Goal: Task Accomplishment & Management: Complete application form

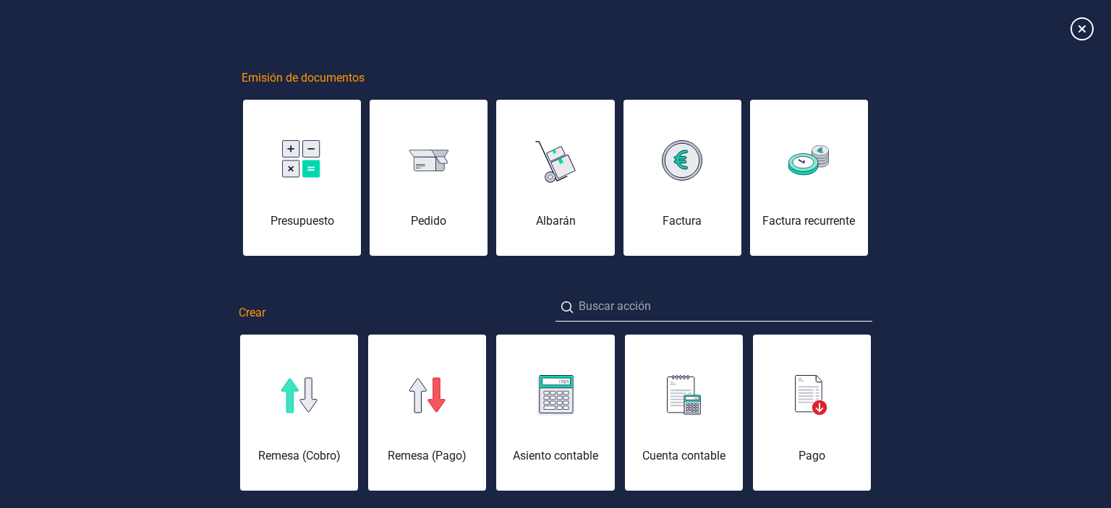
scroll to position [0, 72]
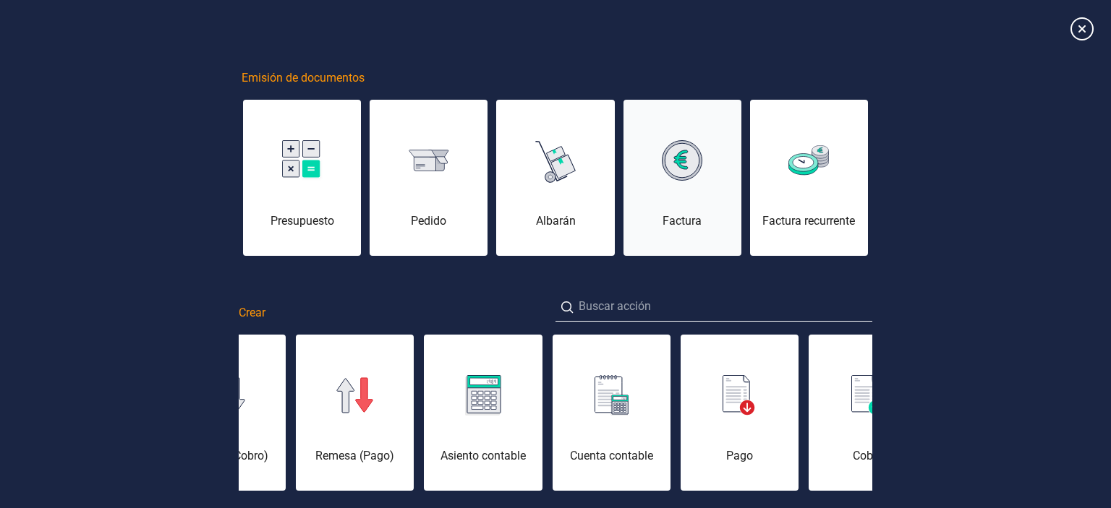
click at [676, 205] on div "Factura" at bounding box center [682, 186] width 118 height 87
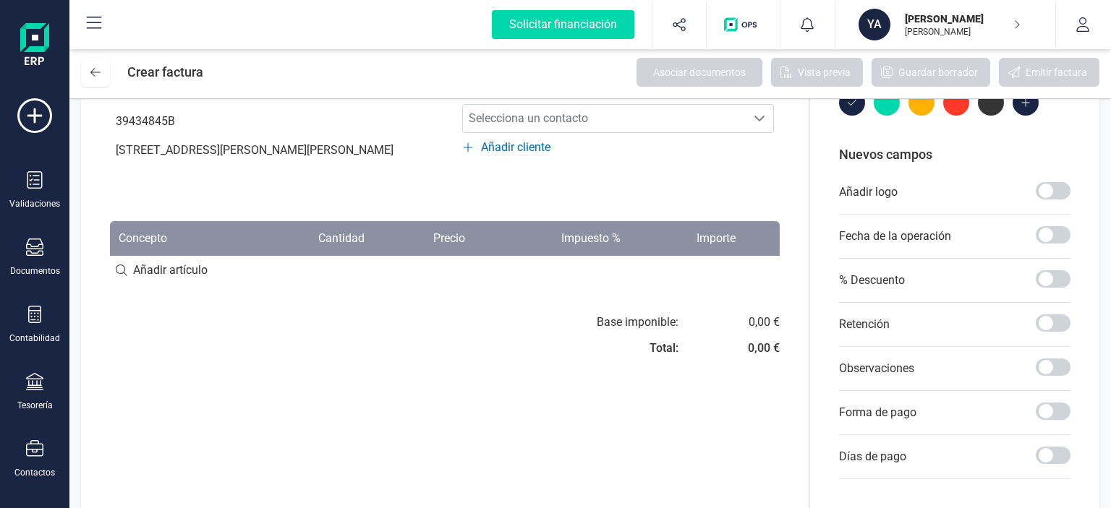
scroll to position [217, 0]
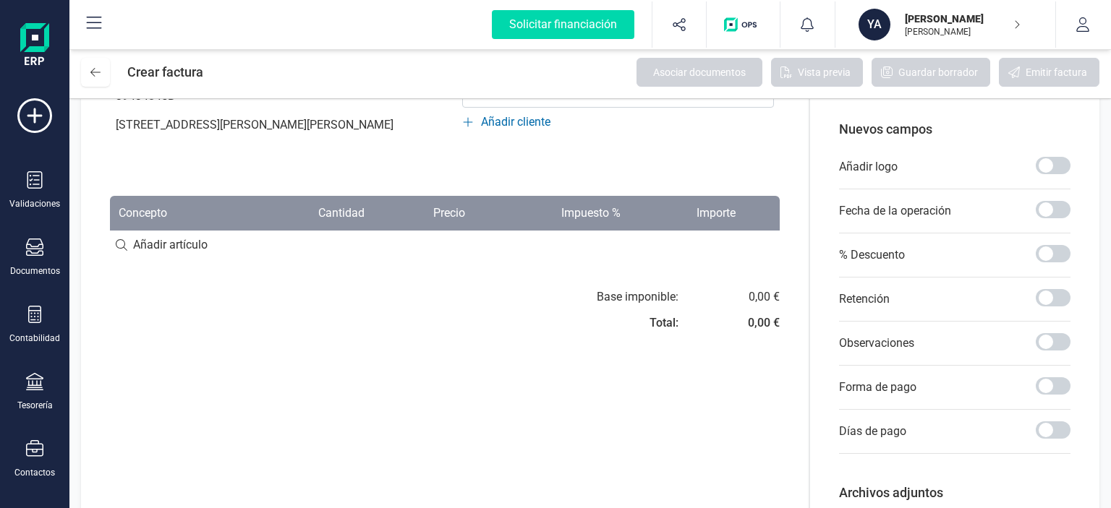
click at [145, 260] on input at bounding box center [445, 245] width 670 height 29
click at [176, 260] on input at bounding box center [445, 245] width 670 height 29
click at [186, 260] on input at bounding box center [445, 245] width 670 height 29
click at [182, 260] on input at bounding box center [445, 245] width 670 height 29
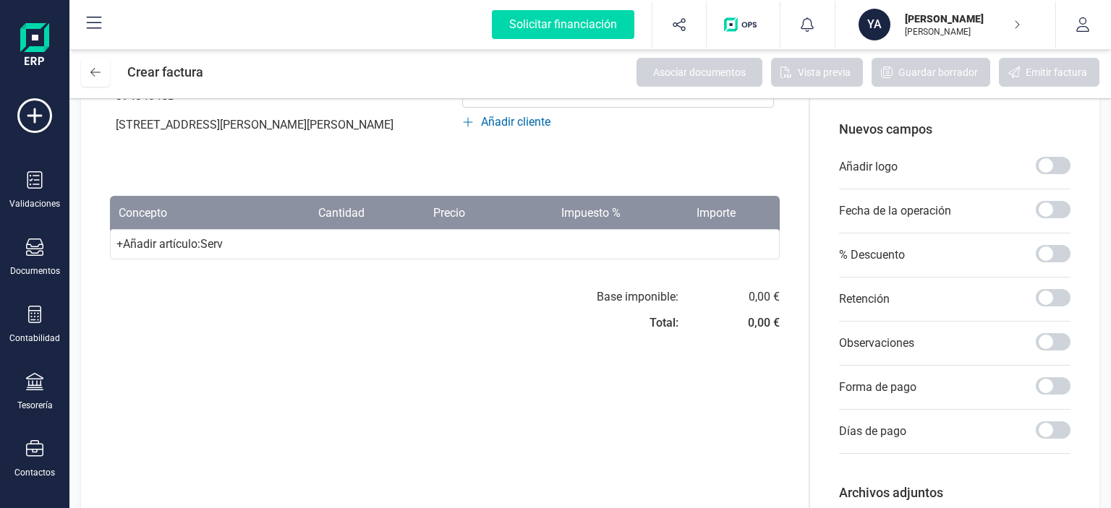
type input "Serv"
click at [181, 260] on div "+ Añadir artículo : Serv" at bounding box center [445, 244] width 670 height 30
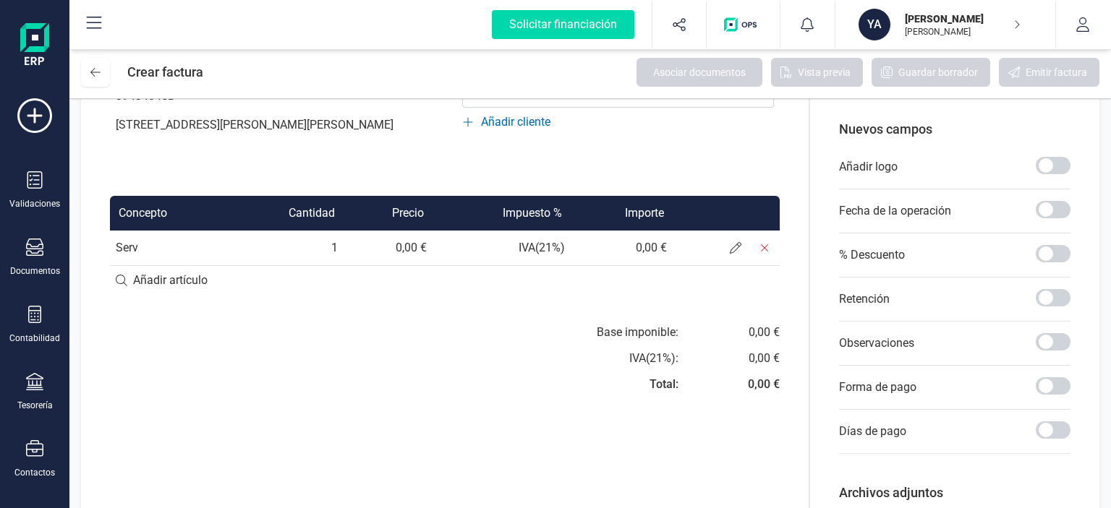
click at [135, 265] on td "Serv" at bounding box center [169, 248] width 119 height 35
drag, startPoint x: 135, startPoint y: 277, endPoint x: 128, endPoint y: 265, distance: 13.3
click at [130, 265] on td "Serv" at bounding box center [169, 248] width 119 height 35
click at [162, 265] on td "Serv" at bounding box center [169, 248] width 119 height 35
click at [733, 254] on icon at bounding box center [736, 248] width 12 height 12
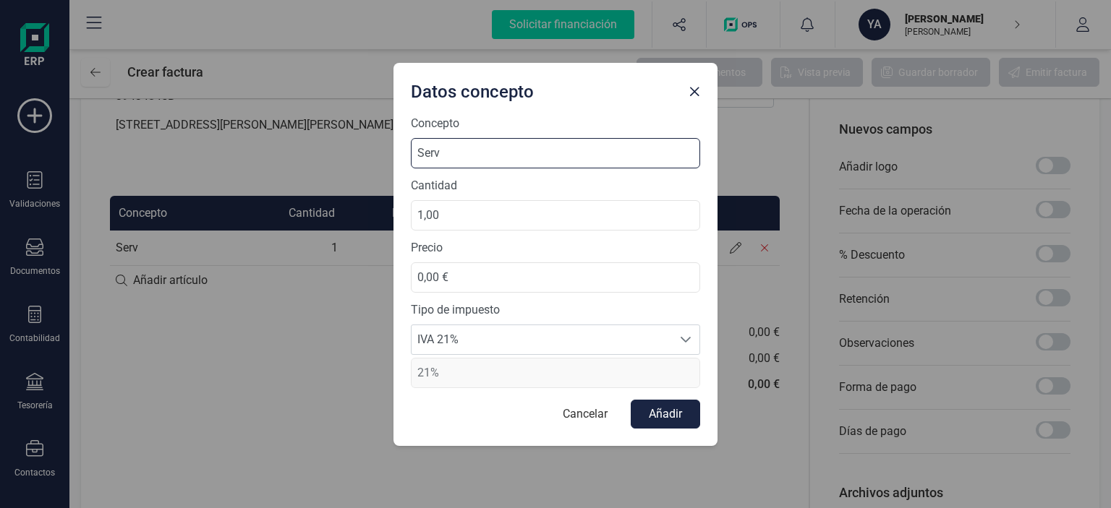
click at [474, 144] on input "Serv" at bounding box center [555, 153] width 289 height 30
type input "Servicio adiestramiento"
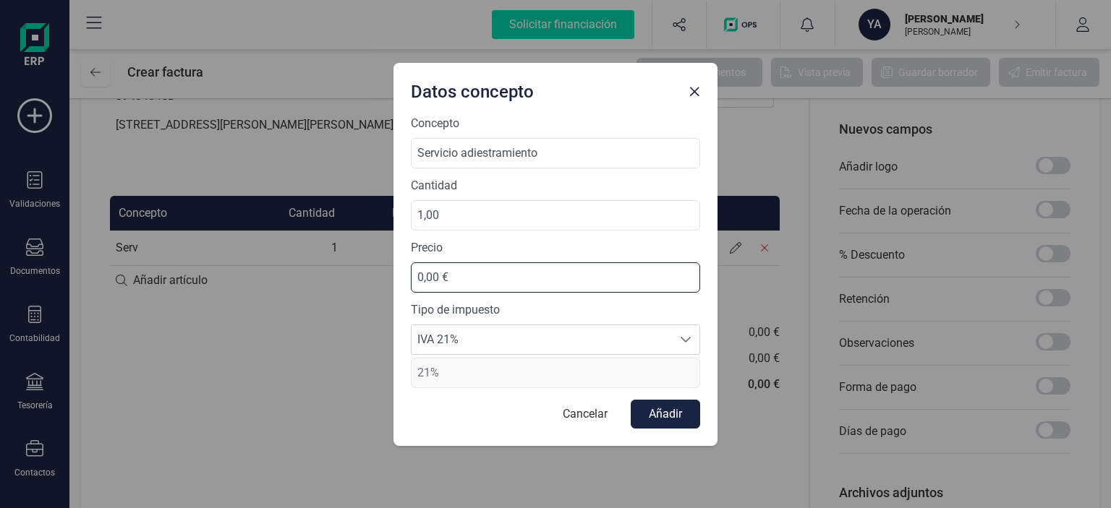
click at [474, 278] on input "0,00 €" at bounding box center [555, 278] width 289 height 30
drag, startPoint x: 474, startPoint y: 278, endPoint x: 123, endPoint y: 227, distance: 355.1
click at [123, 227] on div "Datos concepto Concepto Servicio adiestramiento Cantidad 1,00 Precio 0,00 € Tip…" at bounding box center [555, 254] width 1111 height 508
type input "197,50 €"
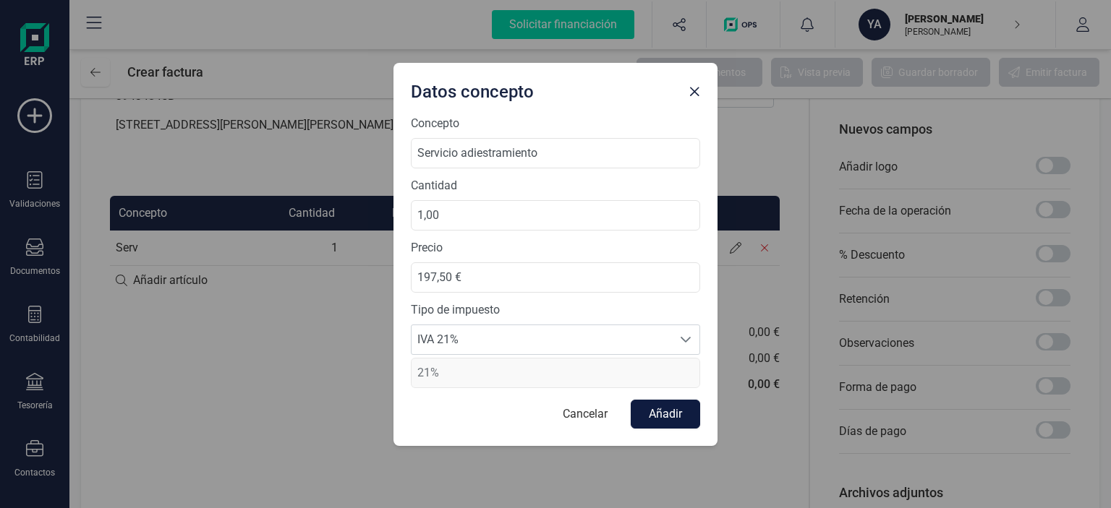
click at [653, 403] on button "Añadir" at bounding box center [665, 414] width 69 height 29
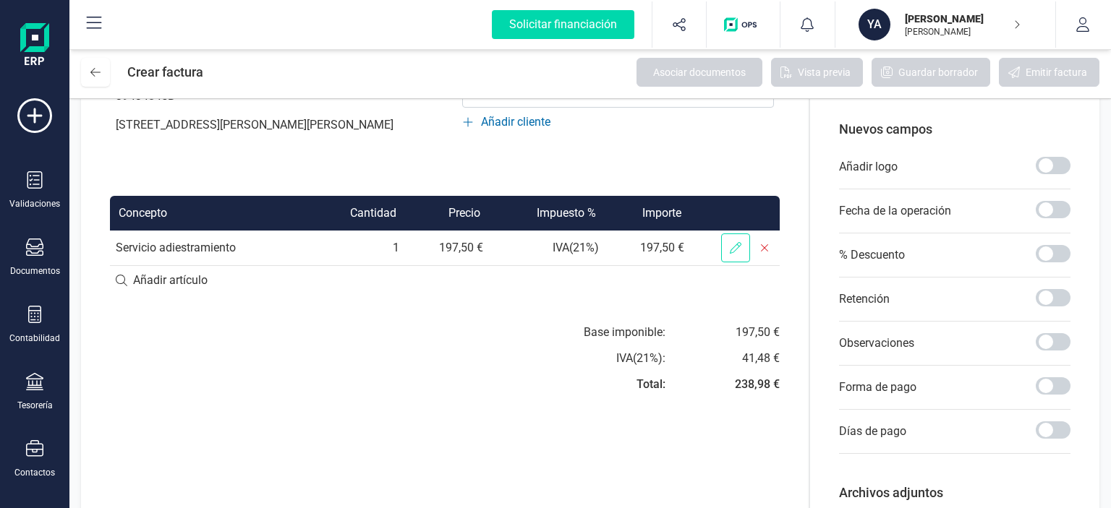
click at [732, 254] on icon at bounding box center [736, 248] width 12 height 12
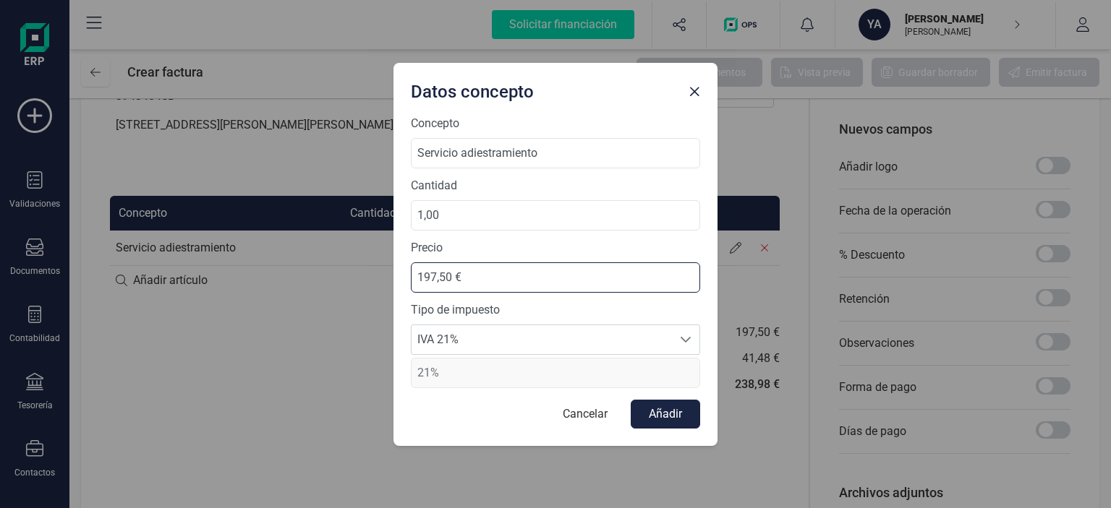
drag, startPoint x: 452, startPoint y: 275, endPoint x: 363, endPoint y: 275, distance: 89.0
click at [363, 275] on div "Datos concepto Concepto Servicio adiestramiento Cantidad 1,00 Precio 197,50 € T…" at bounding box center [555, 254] width 1111 height 508
type input "200,00 €"
click at [663, 417] on button "Añadir" at bounding box center [665, 414] width 69 height 29
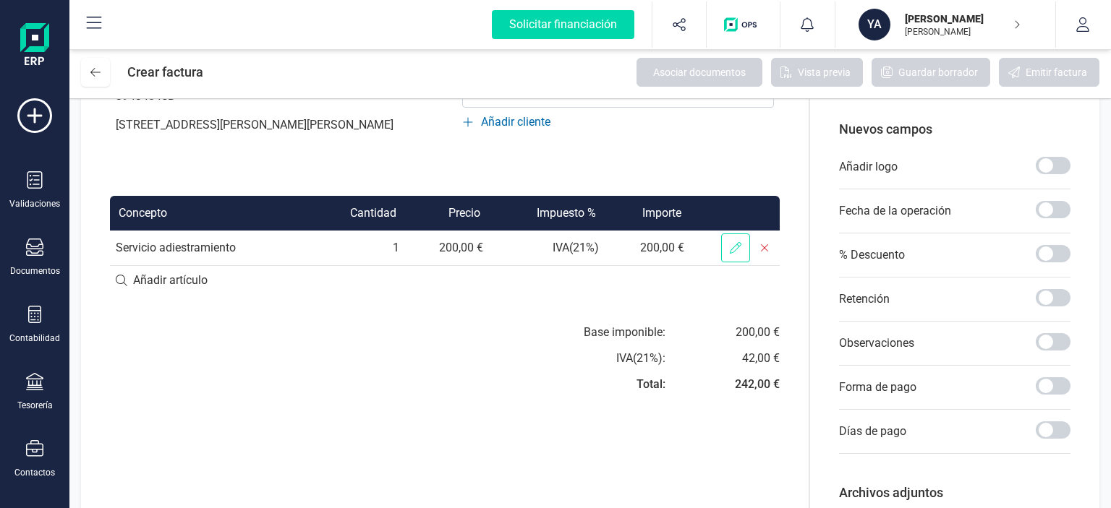
click at [745, 263] on span at bounding box center [735, 248] width 29 height 29
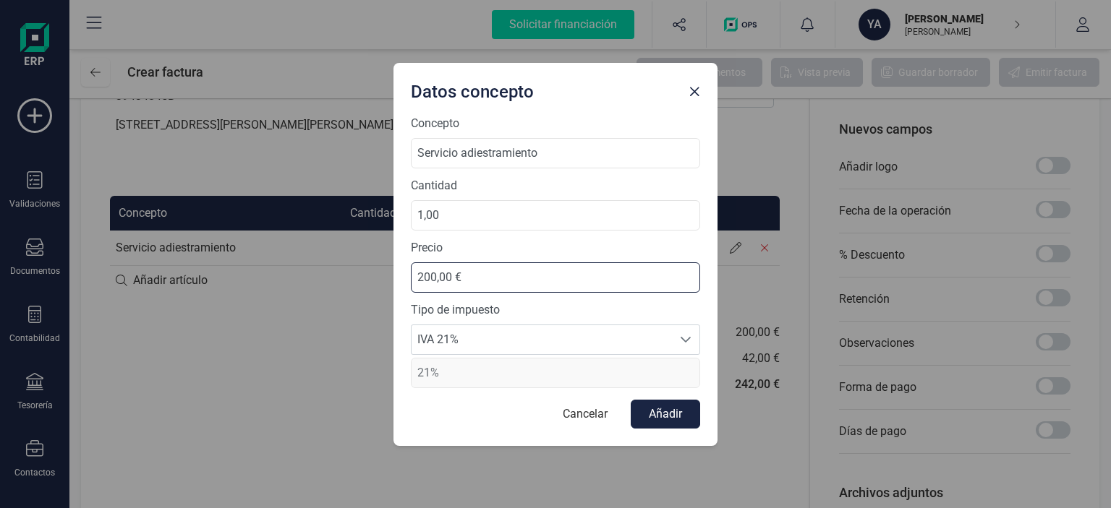
drag, startPoint x: 435, startPoint y: 277, endPoint x: 623, endPoint y: 234, distance: 193.0
click at [435, 277] on input "200,00 €" at bounding box center [555, 278] width 289 height 30
type input "250,00 €"
click at [657, 416] on button "Añadir" at bounding box center [665, 414] width 69 height 29
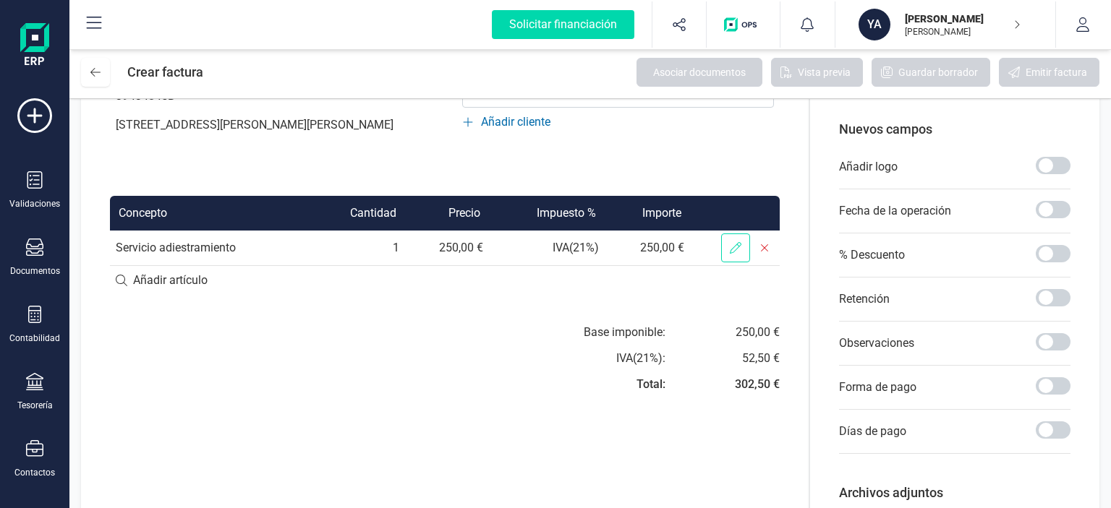
click at [739, 254] on icon at bounding box center [736, 248] width 12 height 12
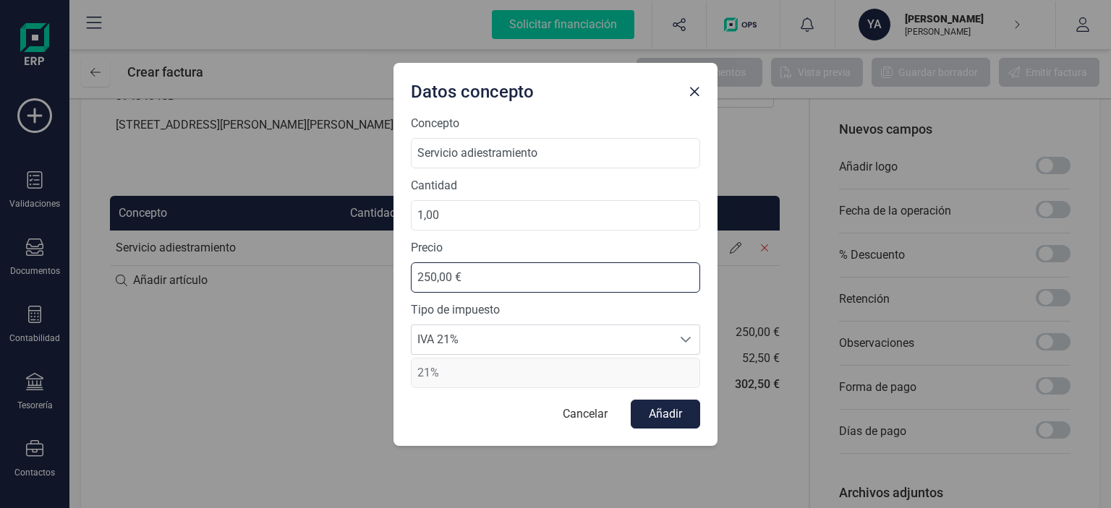
click at [434, 277] on input "250,00 €" at bounding box center [555, 278] width 289 height 30
type input "240,00 €"
click at [674, 419] on button "Añadir" at bounding box center [665, 414] width 69 height 29
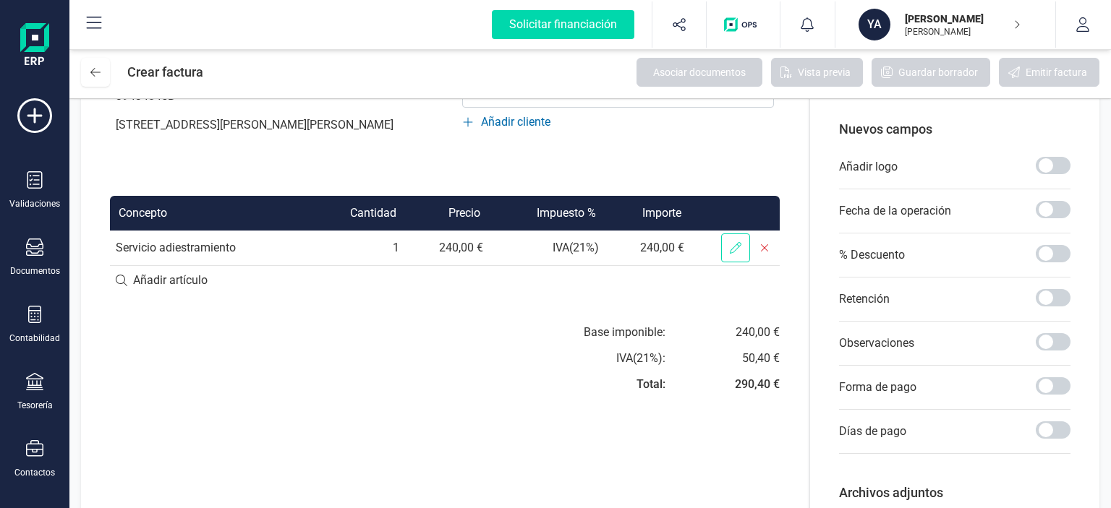
click at [741, 254] on icon at bounding box center [736, 248] width 12 height 12
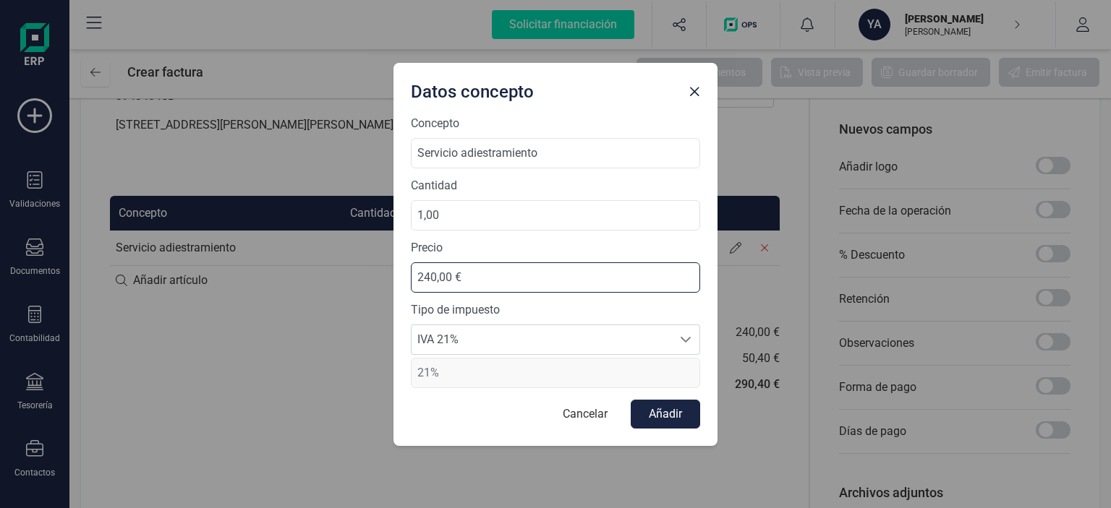
click at [435, 276] on input "240,00 €" at bounding box center [555, 278] width 289 height 30
type input "221,00 €"
click at [674, 413] on button "Añadir" at bounding box center [665, 414] width 69 height 29
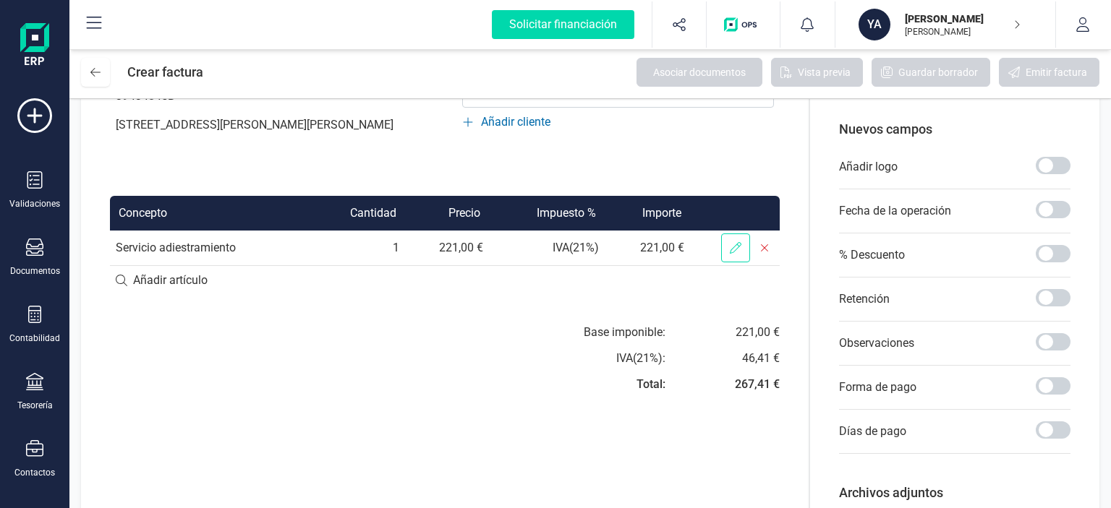
click at [744, 263] on span at bounding box center [735, 248] width 29 height 29
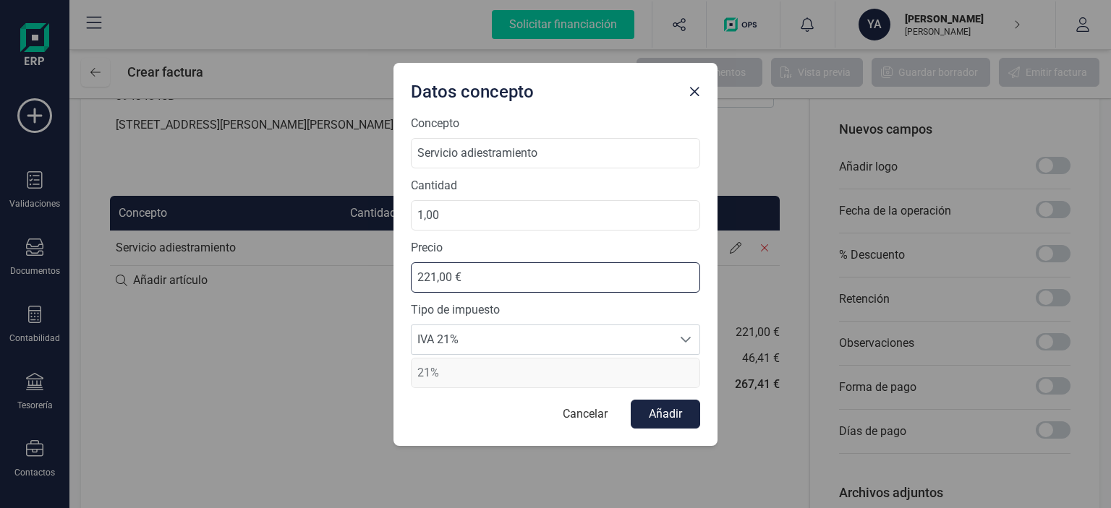
drag, startPoint x: 450, startPoint y: 275, endPoint x: 341, endPoint y: 260, distance: 109.5
click at [341, 260] on div "Datos concepto Concepto Servicio adiestramiento Cantidad 1,00 Precio 221,00 € T…" at bounding box center [555, 254] width 1111 height 508
type input "200,00 €"
click at [662, 410] on button "Añadir" at bounding box center [665, 414] width 69 height 29
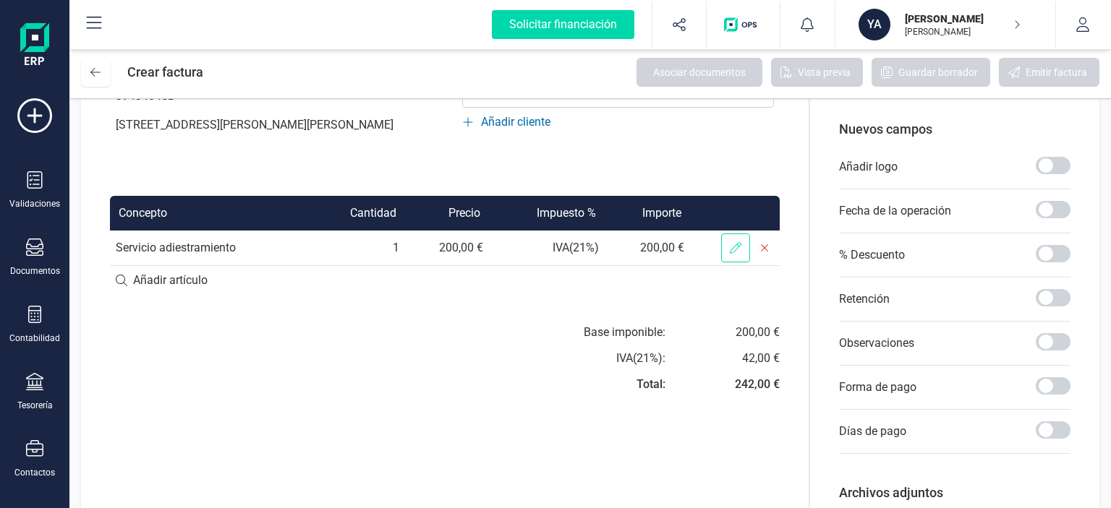
click at [739, 263] on span at bounding box center [735, 248] width 29 height 29
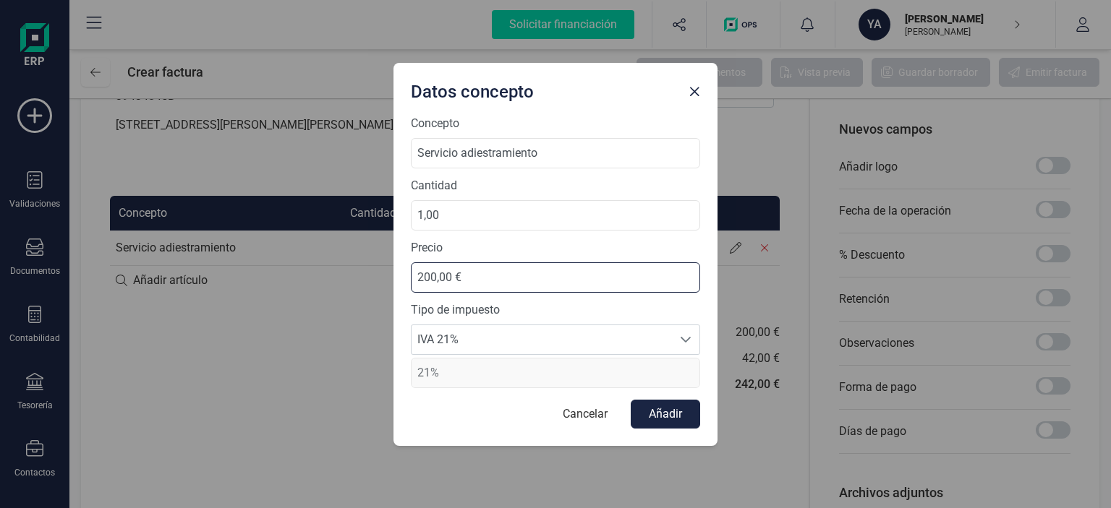
drag, startPoint x: 469, startPoint y: 276, endPoint x: 312, endPoint y: 265, distance: 156.6
click at [316, 272] on div "Datos concepto Concepto Servicio adiestramiento Cantidad 1,00 Precio 200,00 € T…" at bounding box center [555, 254] width 1111 height 508
type input "206,61 €"
click at [647, 419] on button "Añadir" at bounding box center [665, 414] width 69 height 29
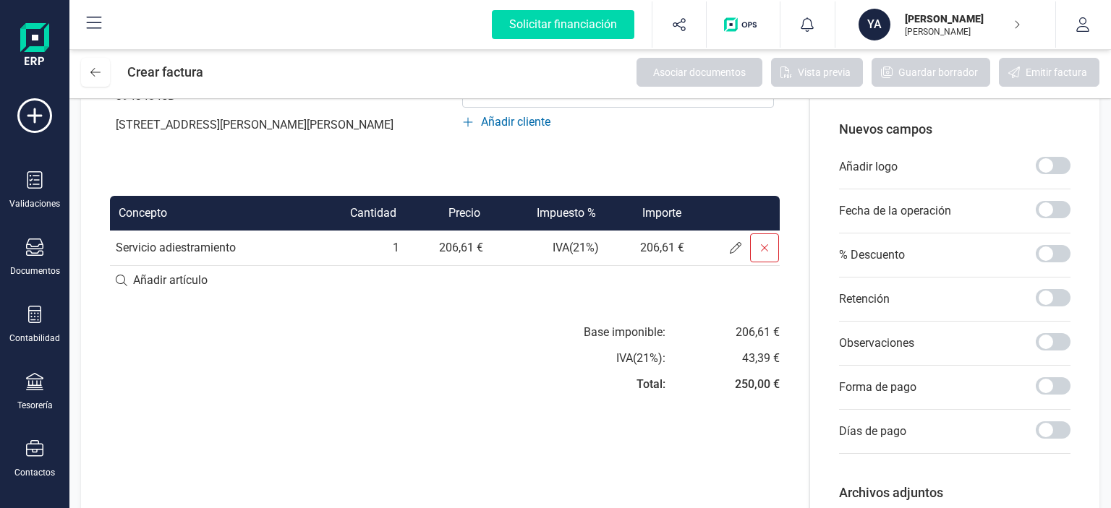
click at [761, 263] on span at bounding box center [764, 248] width 29 height 29
